Goal: Navigation & Orientation: Find specific page/section

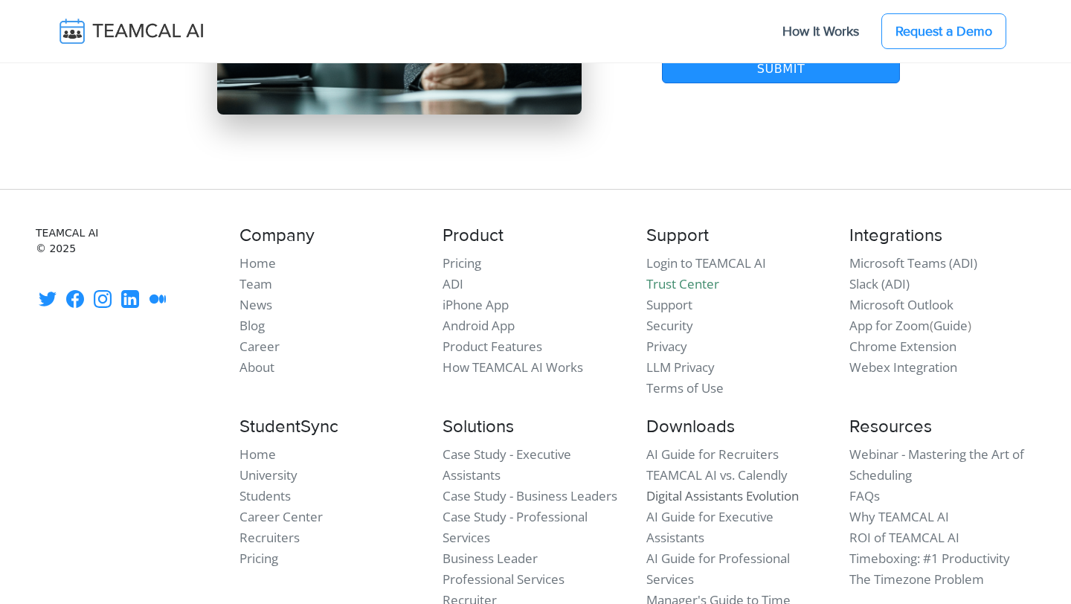
scroll to position [12947, 0]
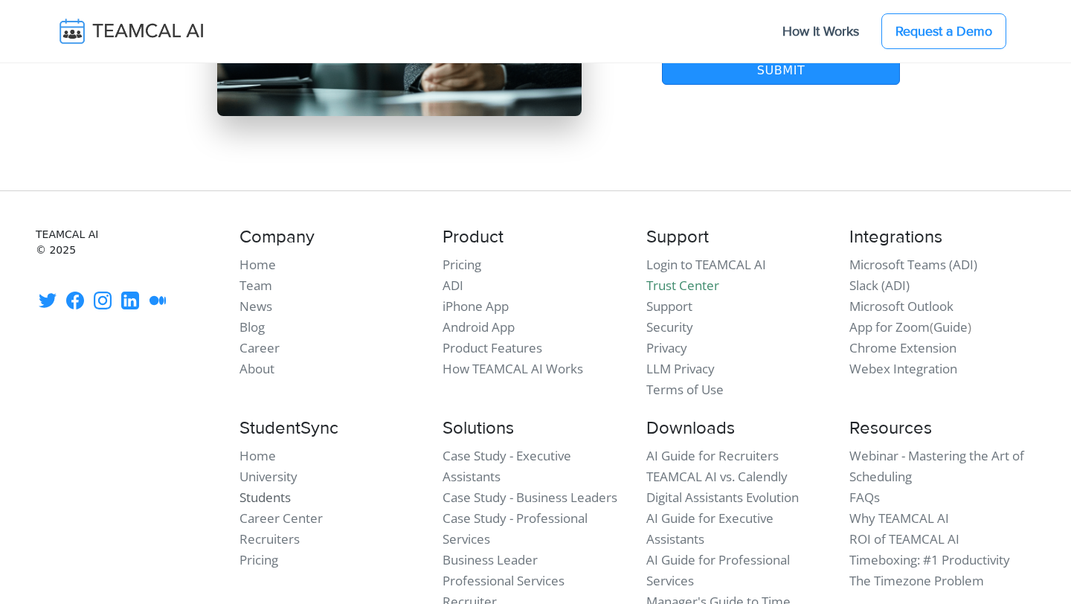
click at [269, 489] on link "Students" at bounding box center [264, 497] width 51 height 17
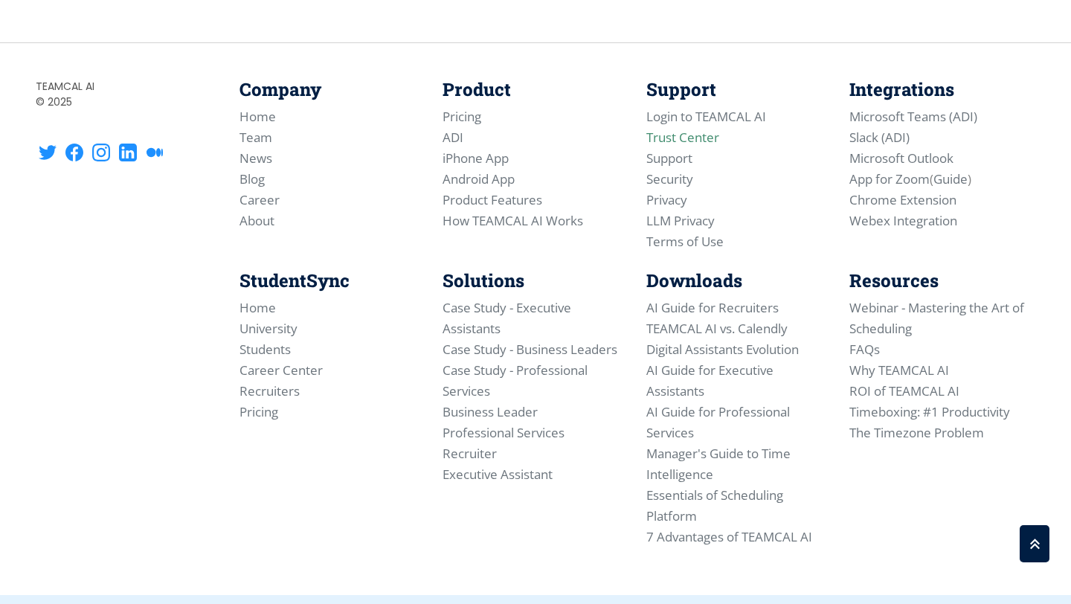
scroll to position [2579, 0]
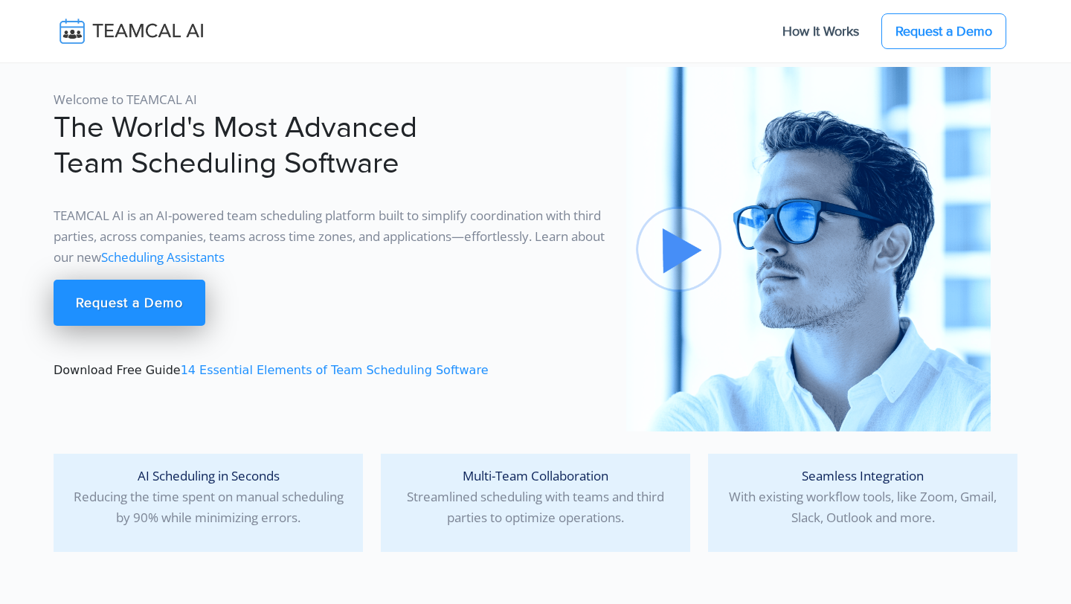
scroll to position [12947, 0]
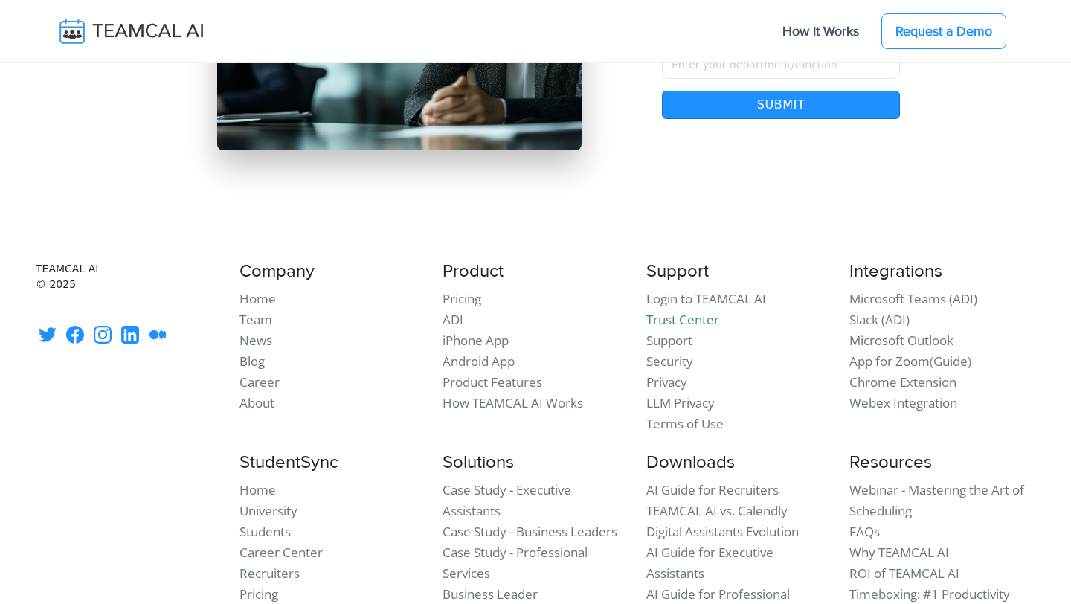
scroll to position [12919, 0]
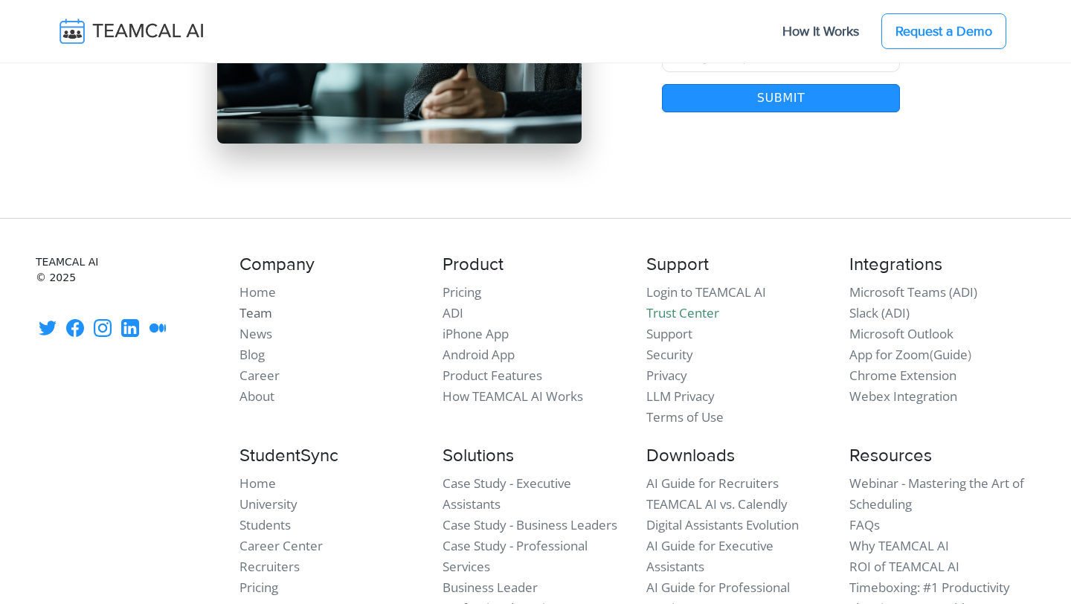
click at [247, 304] on link "Team" at bounding box center [255, 312] width 33 height 17
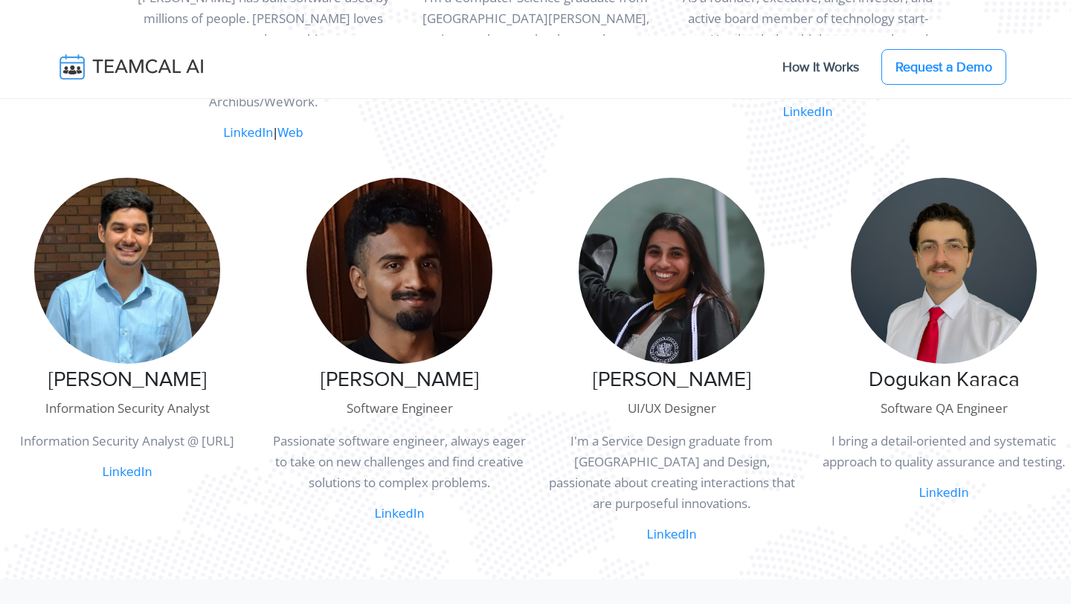
scroll to position [822, 0]
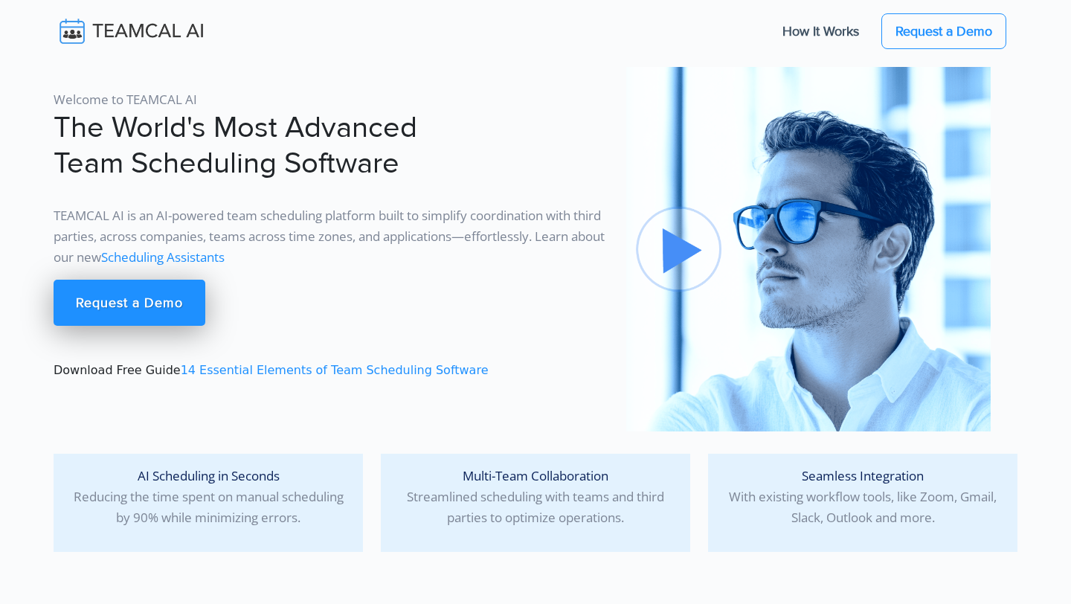
scroll to position [12919, 0]
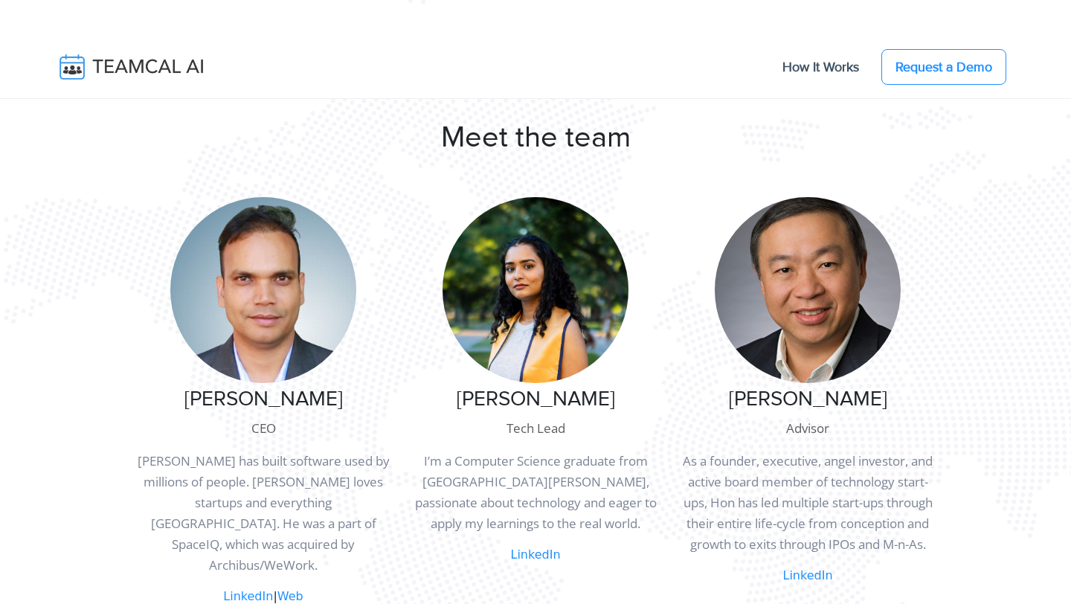
scroll to position [858, 0]
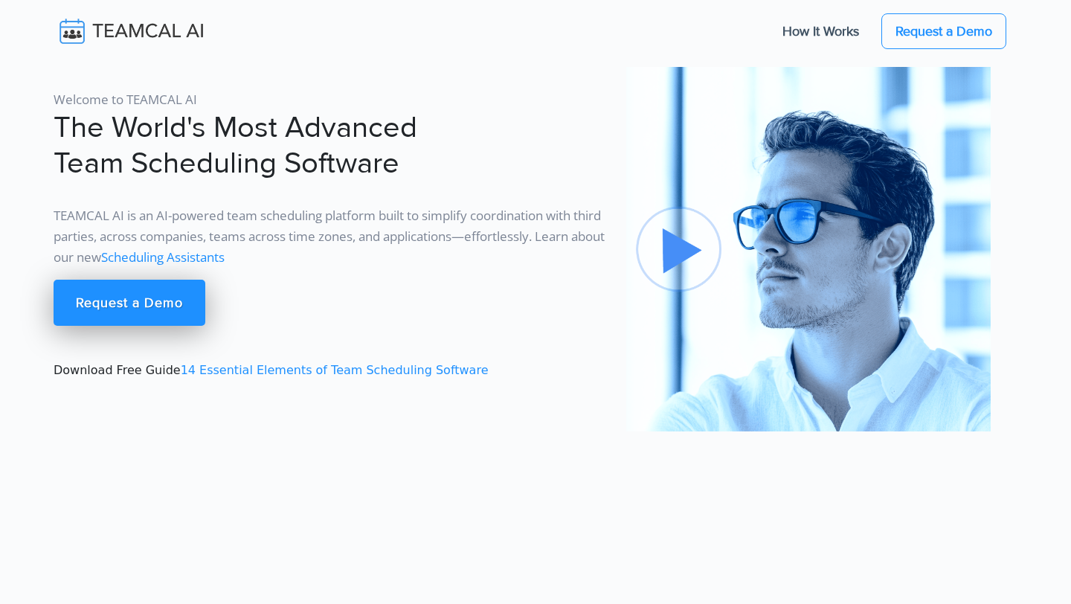
scroll to position [12919, 0]
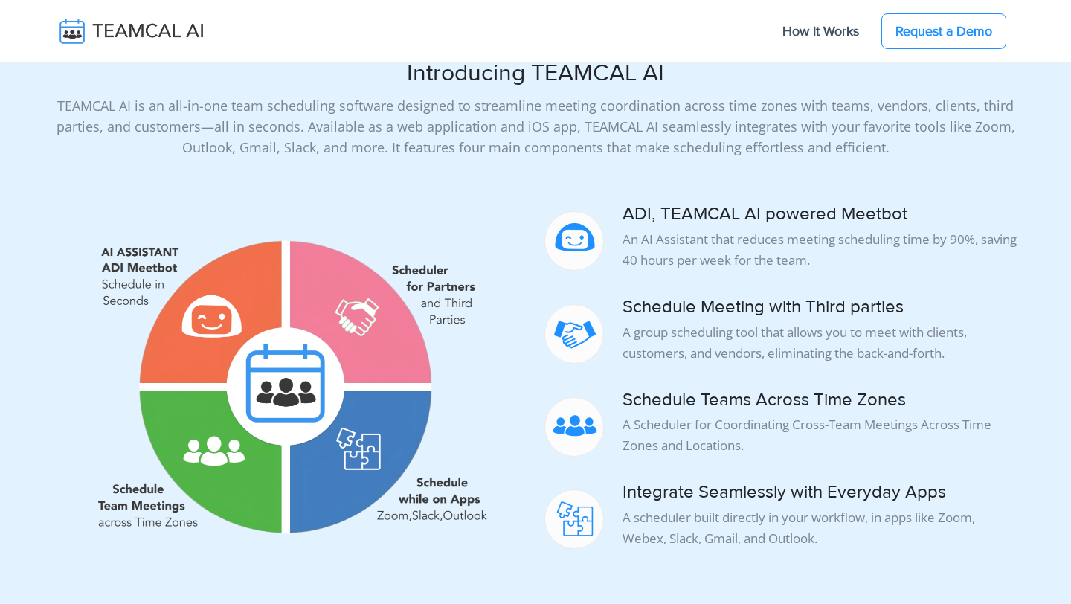
scroll to position [3476, 0]
